Goal: Use online tool/utility

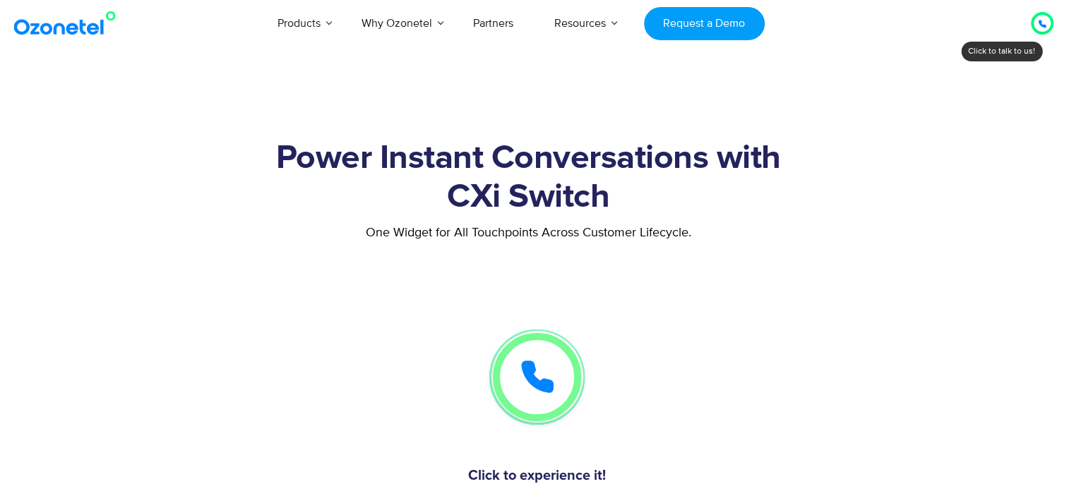
click at [1044, 24] on icon at bounding box center [1042, 24] width 8 height 8
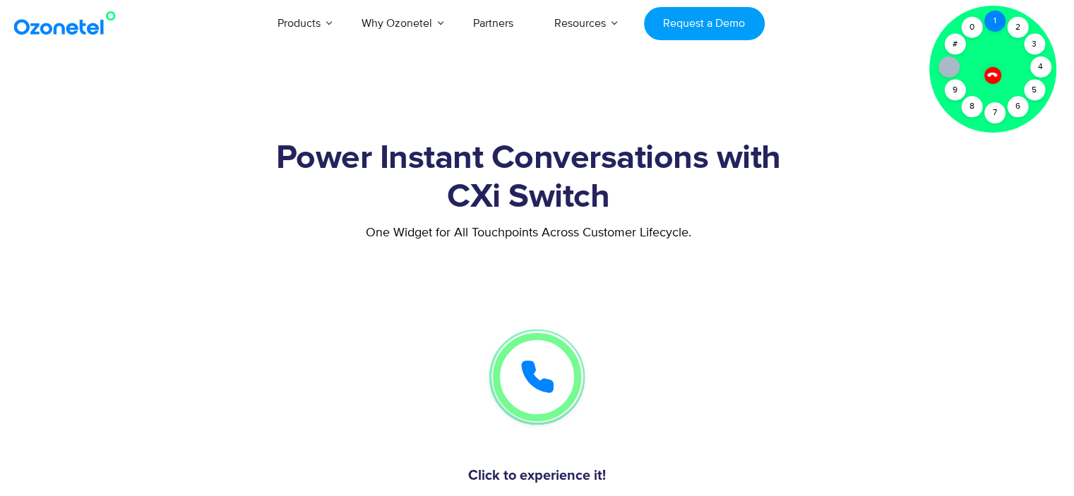
click at [994, 20] on div "1" at bounding box center [994, 21] width 21 height 21
click at [994, 76] on icon at bounding box center [993, 75] width 12 height 12
